Goal: Browse casually

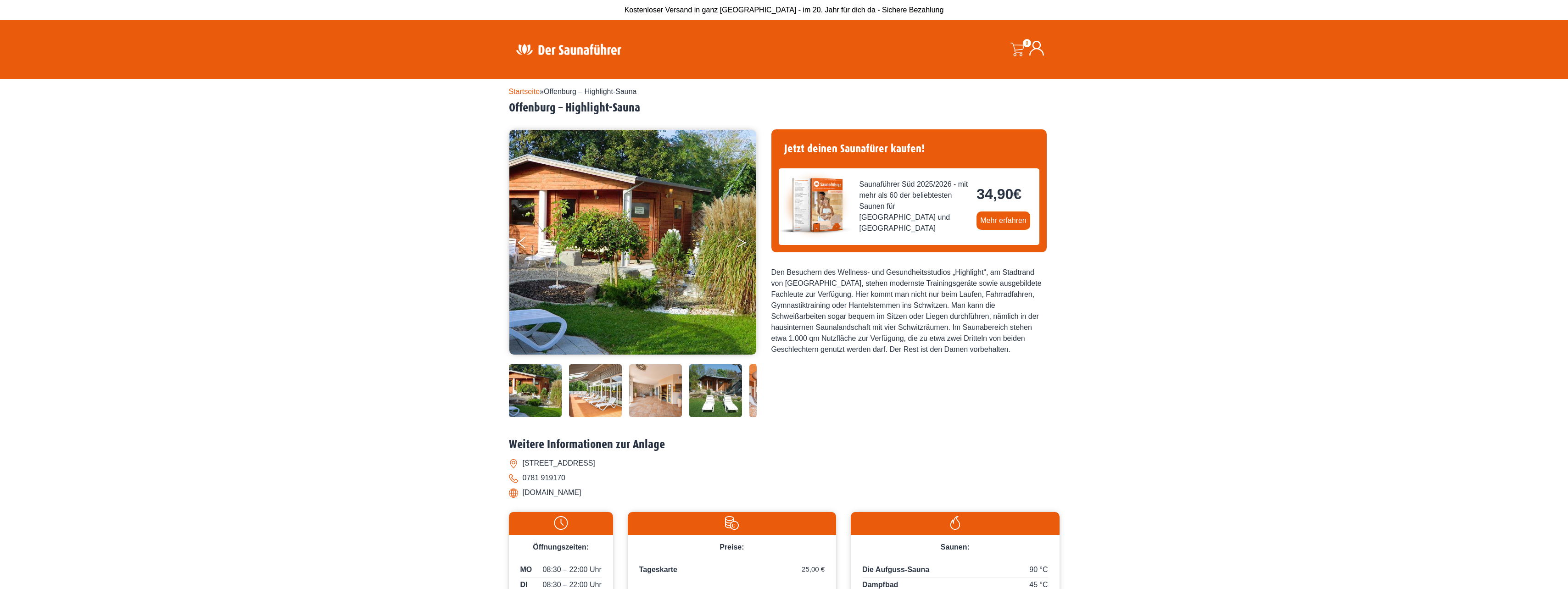
click at [744, 246] on button "Next" at bounding box center [748, 245] width 23 height 23
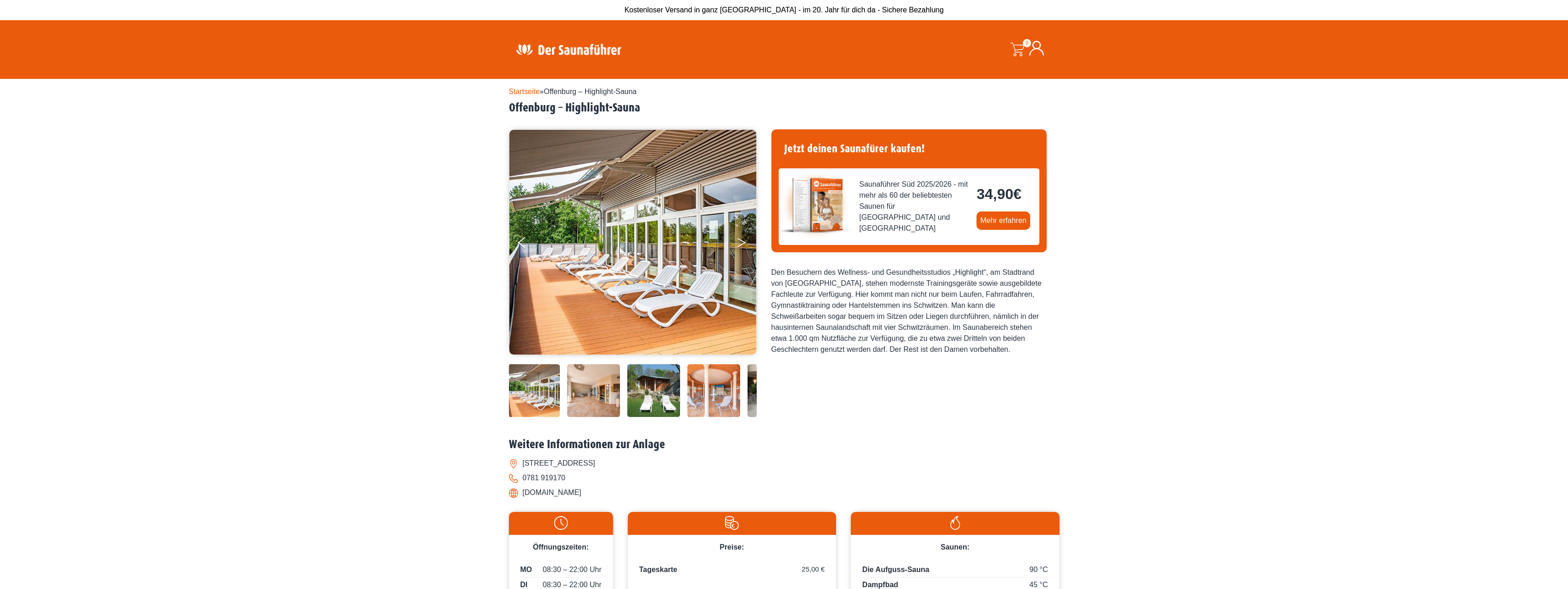
click at [744, 246] on button "Next" at bounding box center [748, 245] width 23 height 23
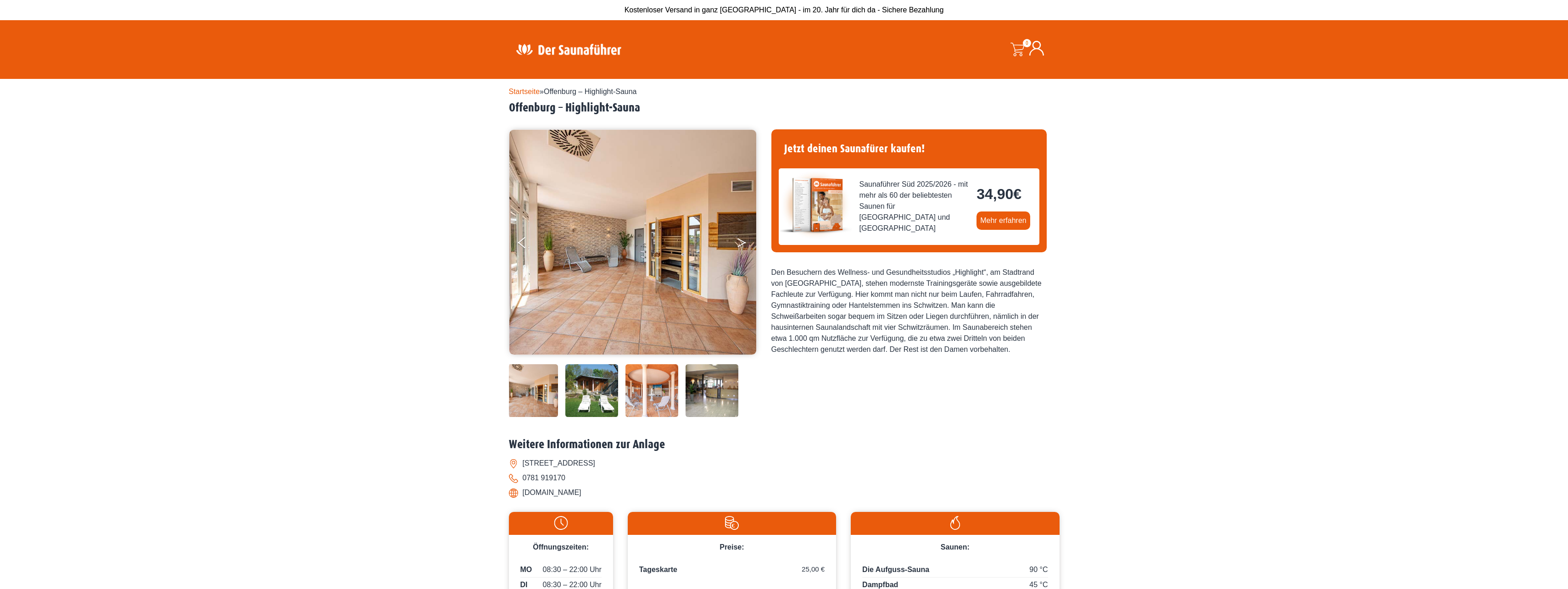
click at [744, 246] on button "Next" at bounding box center [748, 245] width 23 height 23
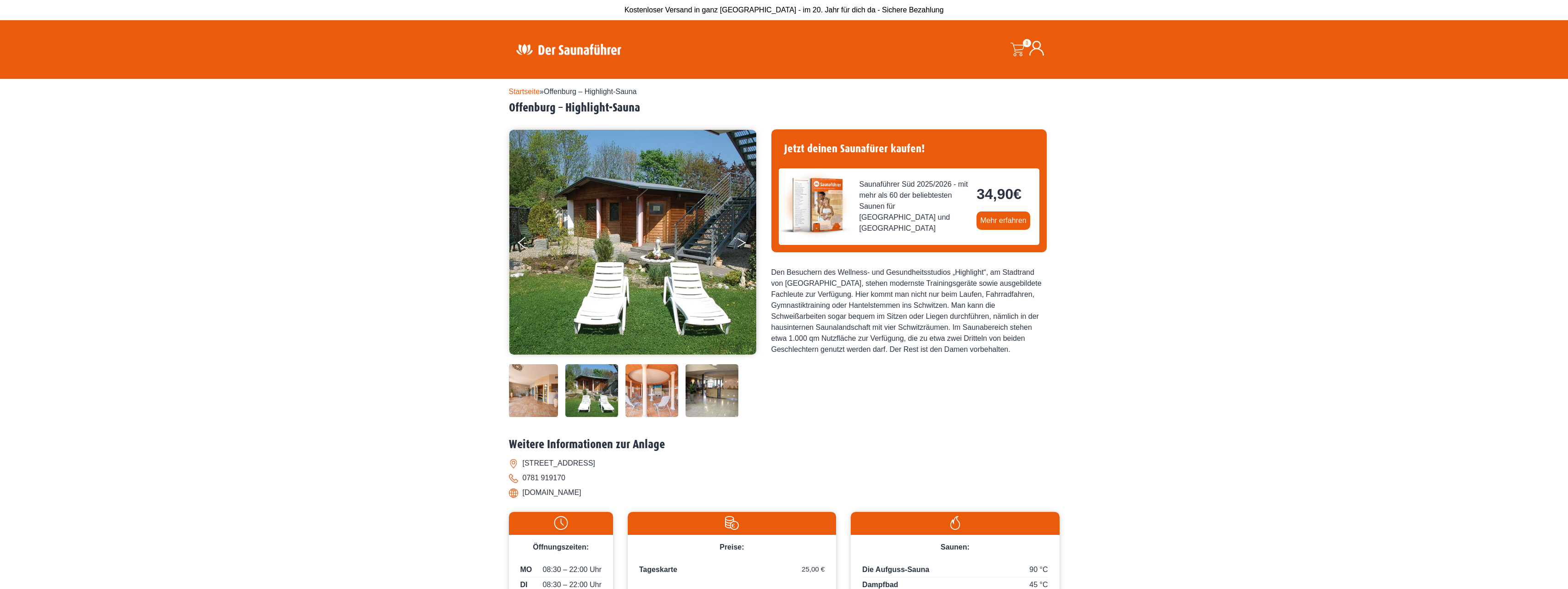
click at [744, 246] on button "Next" at bounding box center [748, 245] width 23 height 23
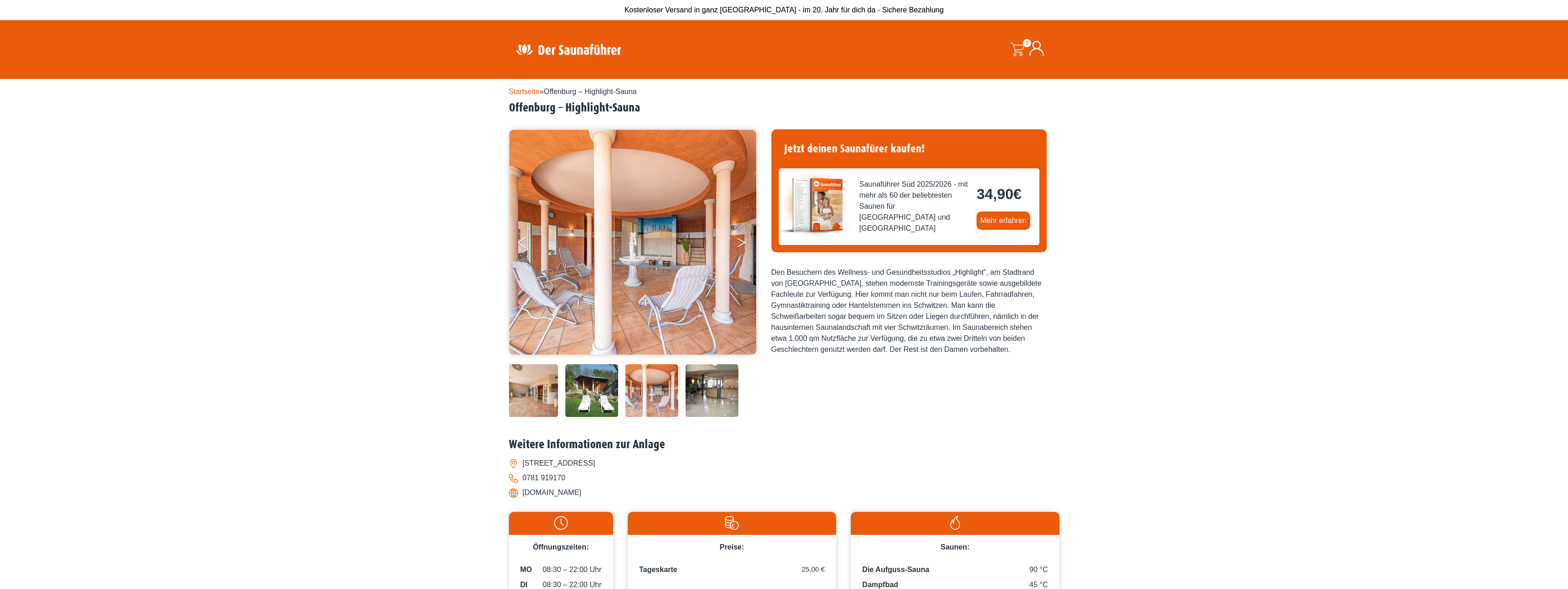
click at [744, 246] on button "Next" at bounding box center [748, 245] width 23 height 23
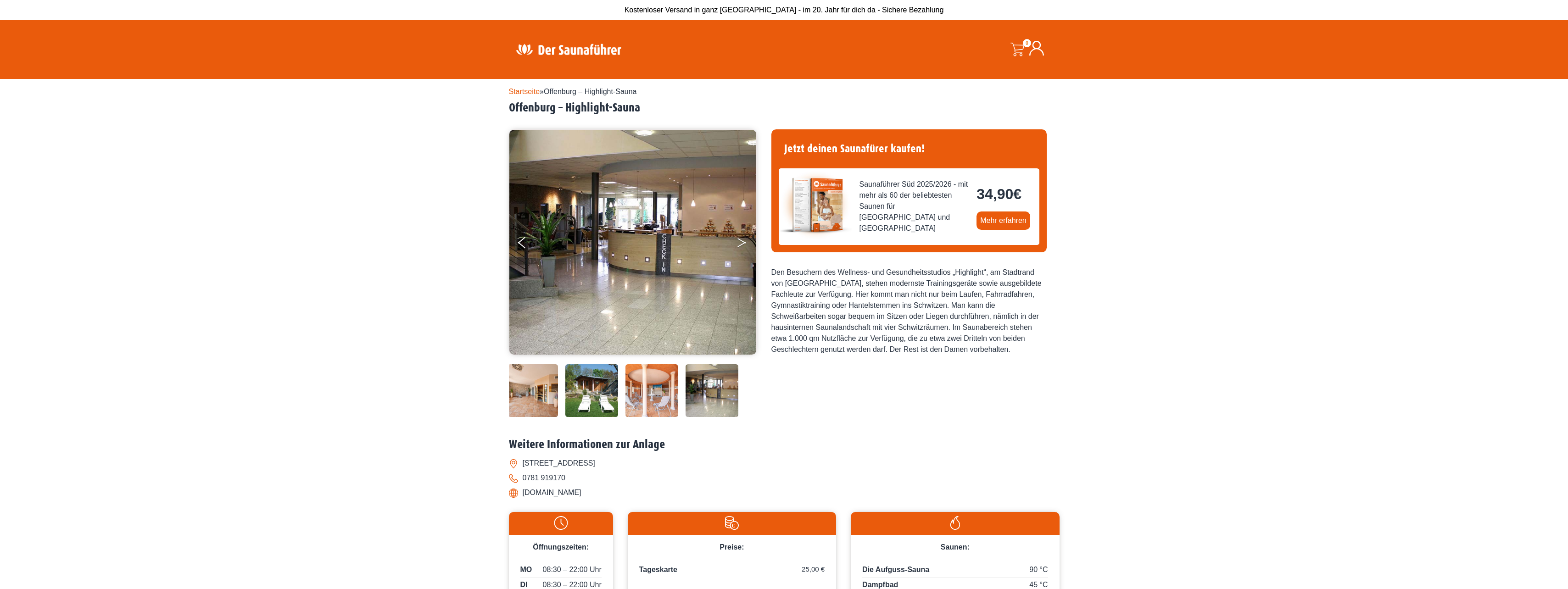
click at [744, 246] on button "Next" at bounding box center [748, 245] width 23 height 23
click at [741, 243] on button "Next" at bounding box center [748, 245] width 23 height 23
click at [741, 241] on button "Next" at bounding box center [748, 245] width 23 height 23
